Goal: Check status: Check status

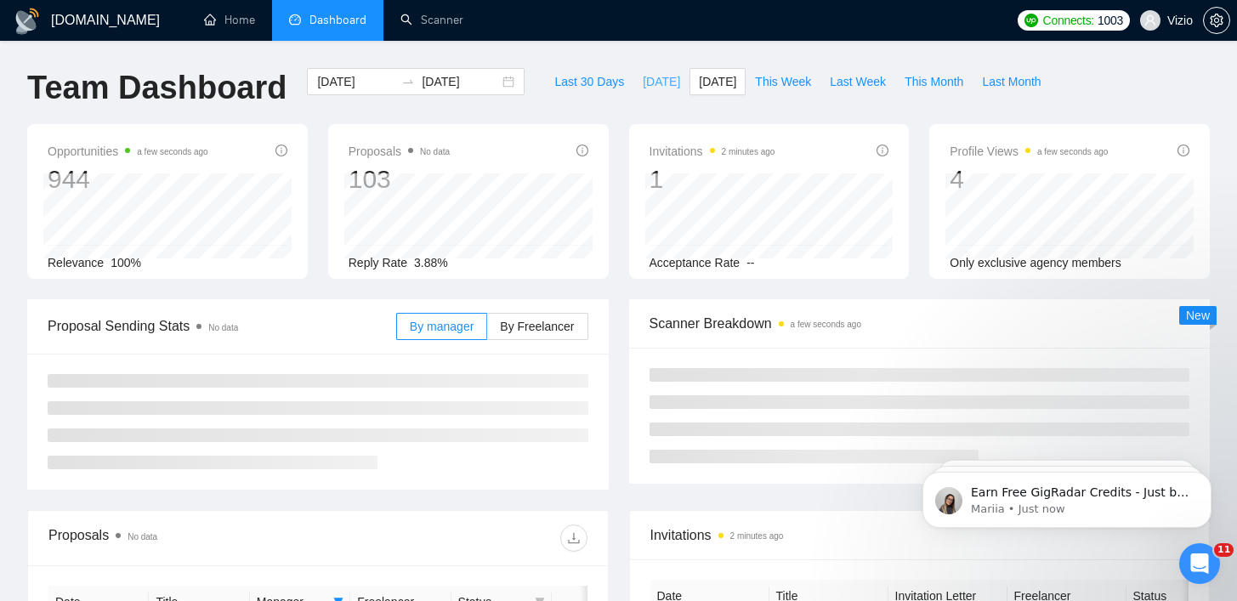
click at [647, 88] on span "[DATE]" at bounding box center [661, 81] width 37 height 19
type input "[DATE]"
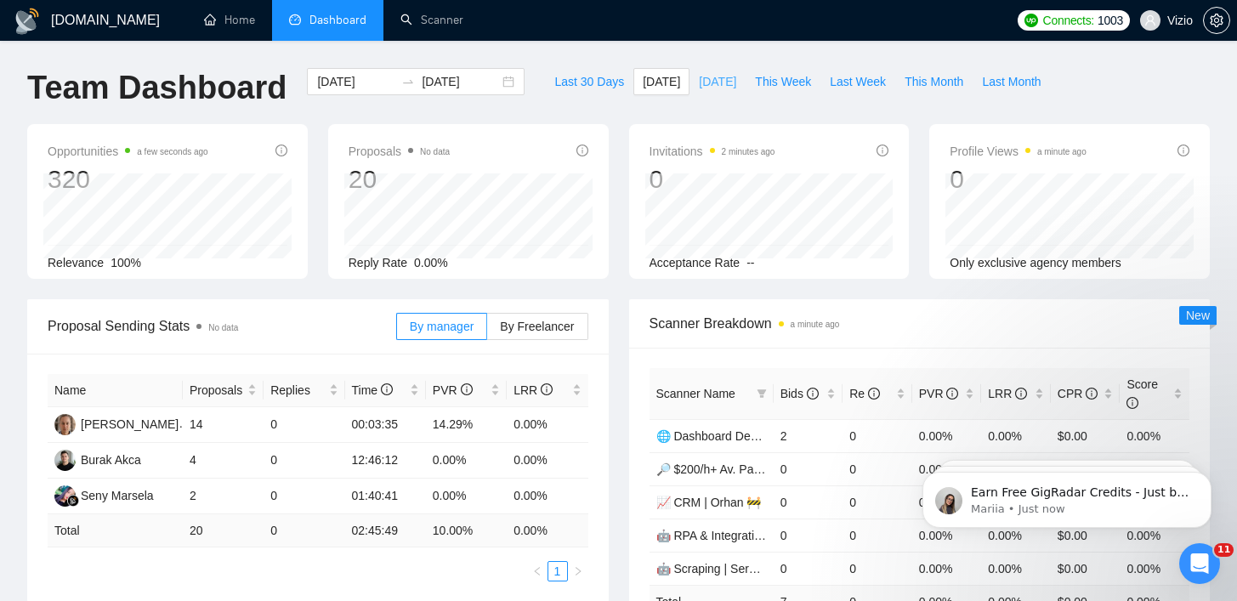
click at [709, 80] on span "[DATE]" at bounding box center [717, 81] width 37 height 19
type input "[DATE]"
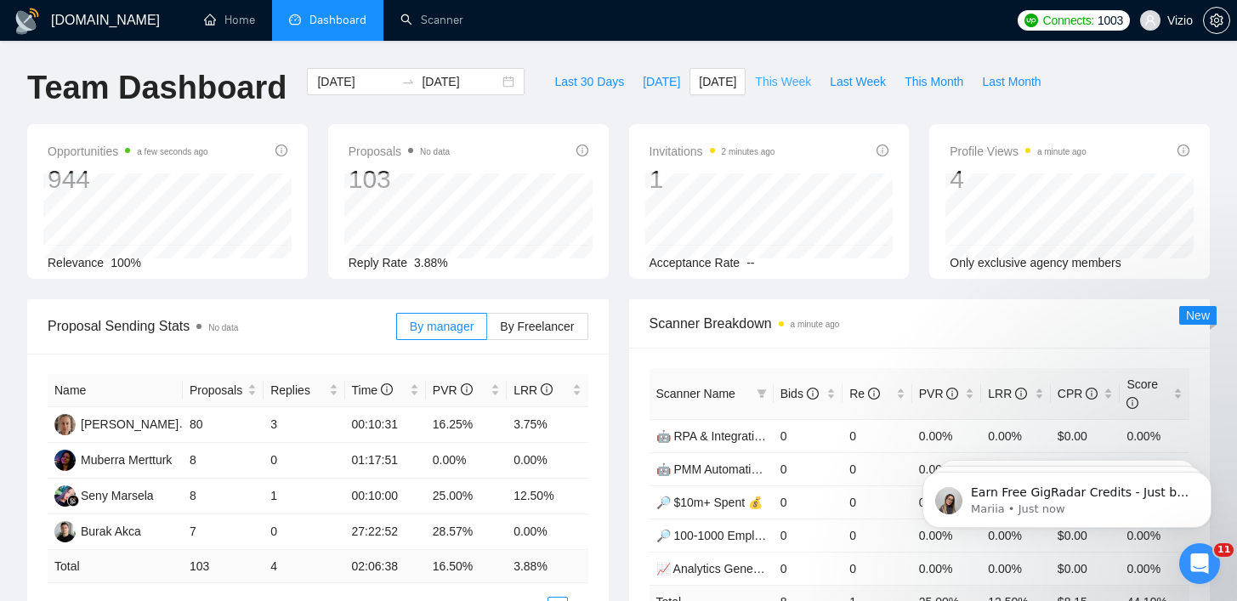
click at [804, 76] on span "This Week" at bounding box center [783, 81] width 56 height 19
type input "[DATE]"
click at [650, 73] on span "[DATE]" at bounding box center [661, 81] width 37 height 19
type input "[DATE]"
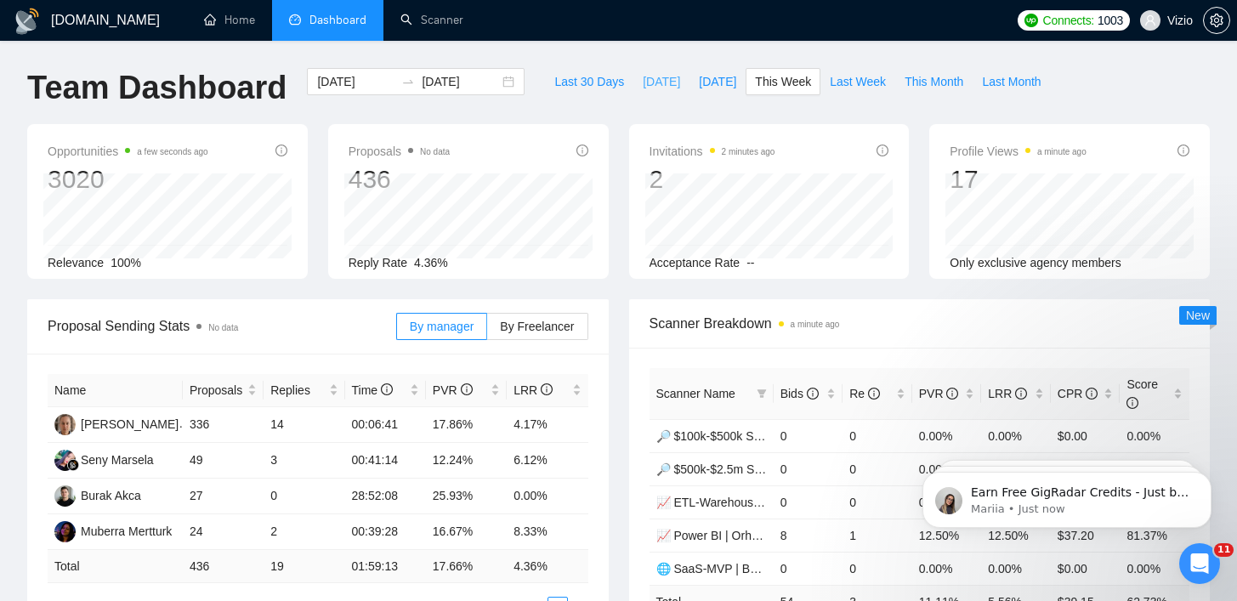
type input "[DATE]"
